Goal: Register for event/course

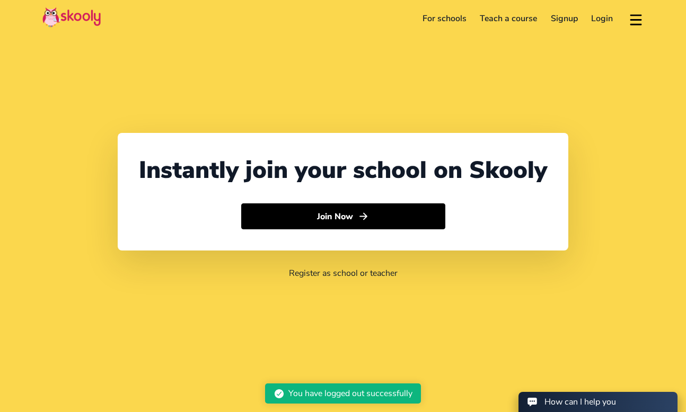
select select "65"
select select "[GEOGRAPHIC_DATA]"
select select "[GEOGRAPHIC_DATA]/[GEOGRAPHIC_DATA]"
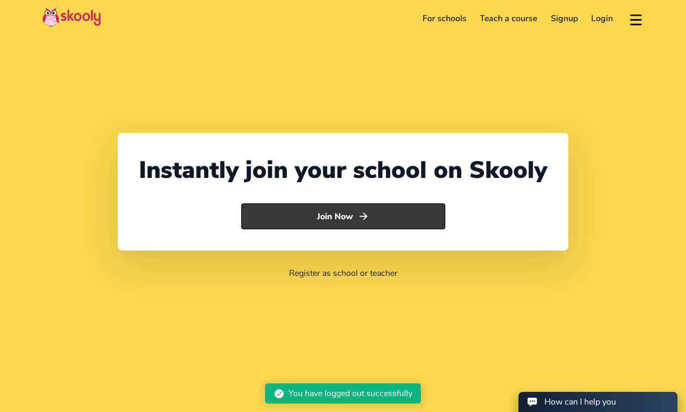
click at [318, 223] on button "Join Now" at bounding box center [343, 216] width 204 height 26
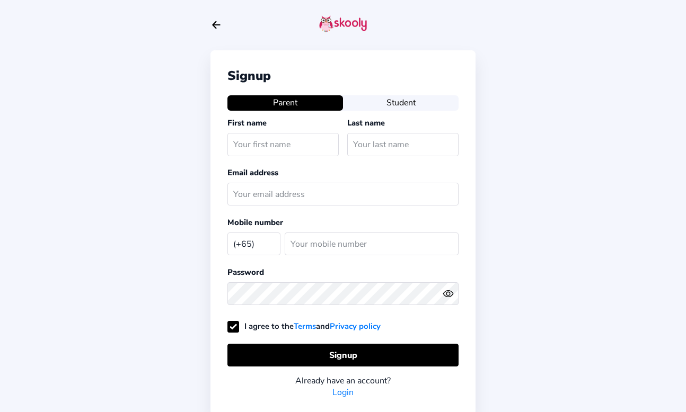
select select "SG"
click at [216, 25] on icon "arrow back outline" at bounding box center [215, 25] width 7 height 7
select select "65"
select select "[GEOGRAPHIC_DATA]"
select select "[GEOGRAPHIC_DATA]/[GEOGRAPHIC_DATA]"
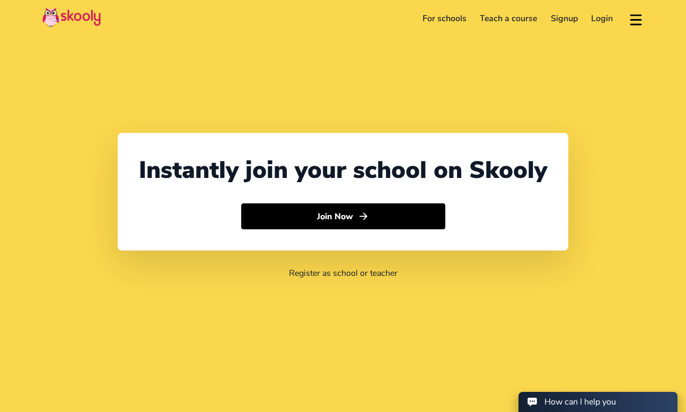
click at [208, 51] on div "Instantly join your school on Skooly Join Now Register as school or teacher" at bounding box center [343, 206] width 686 height 412
